Goal: Find specific page/section: Find specific page/section

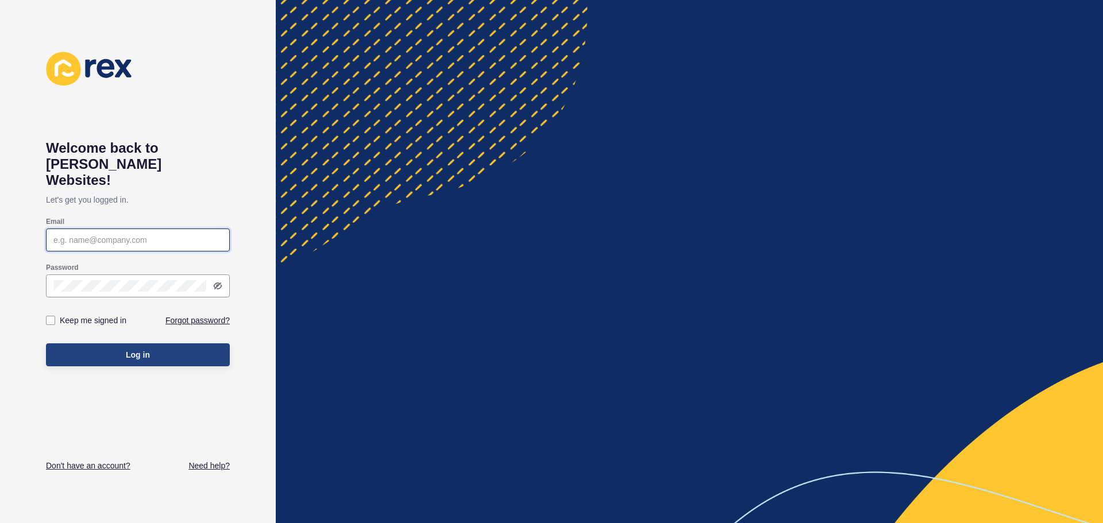
type input "[PERSON_NAME][EMAIL_ADDRESS][PERSON_NAME][DOMAIN_NAME]"
click at [144, 343] on button "Log in" at bounding box center [138, 354] width 184 height 23
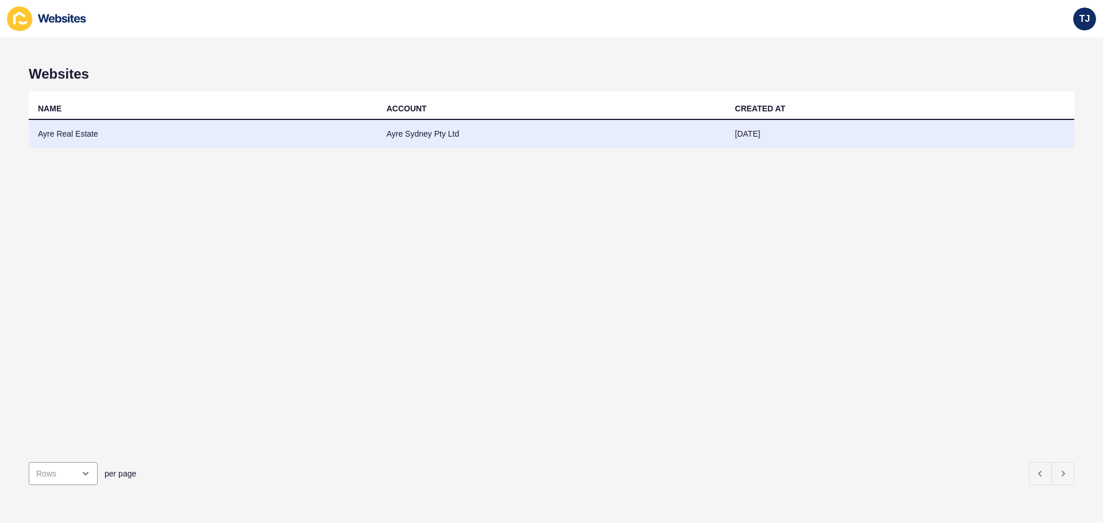
click at [98, 133] on td "Ayre Real Estate" at bounding box center [203, 134] width 349 height 28
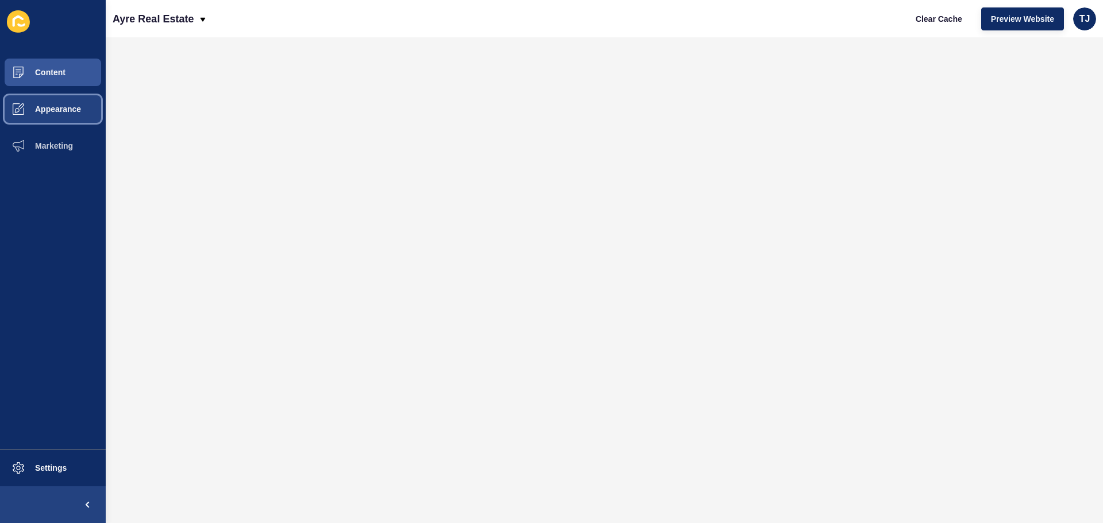
click at [36, 105] on span "Appearance" at bounding box center [39, 109] width 83 height 9
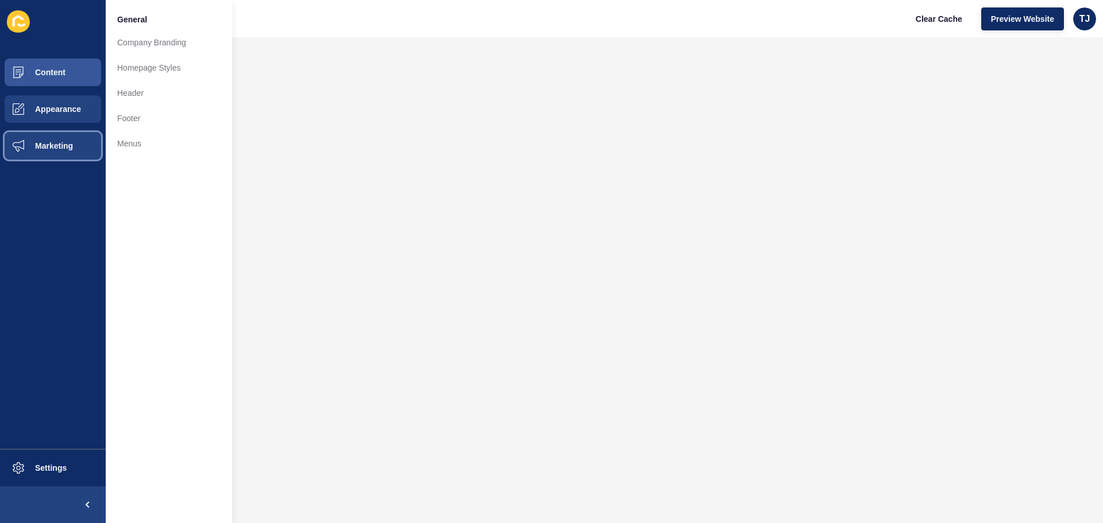
click at [60, 133] on button "Marketing" at bounding box center [53, 145] width 106 height 37
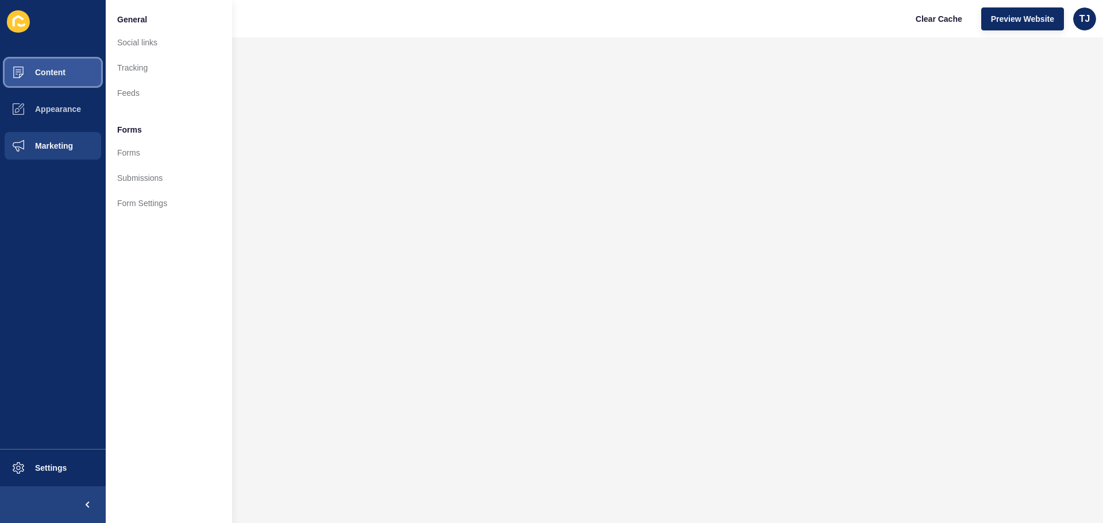
click at [67, 74] on button "Content" at bounding box center [53, 72] width 106 height 37
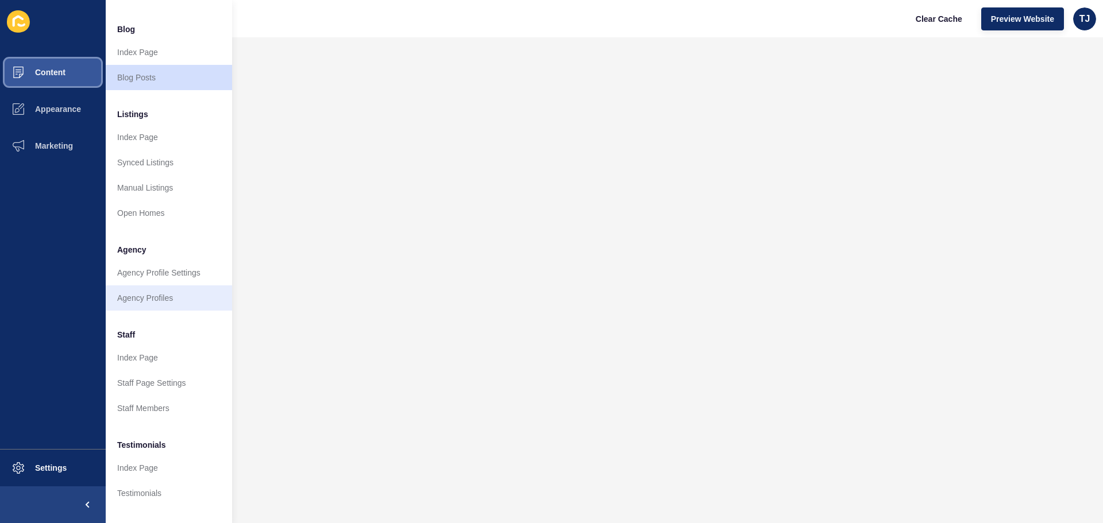
scroll to position [159, 0]
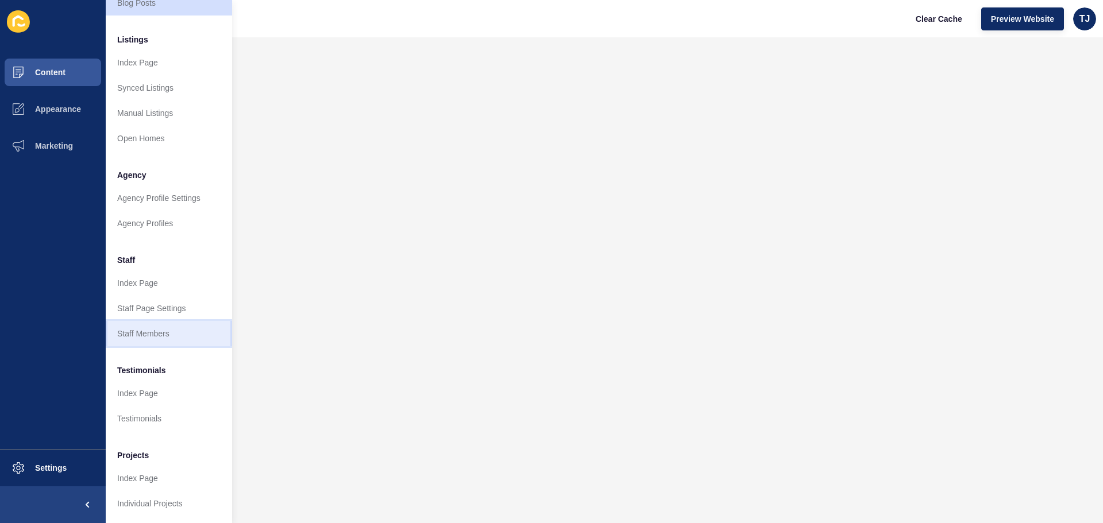
click at [165, 333] on link "Staff Members" at bounding box center [169, 333] width 126 height 25
